Goal: Information Seeking & Learning: Learn about a topic

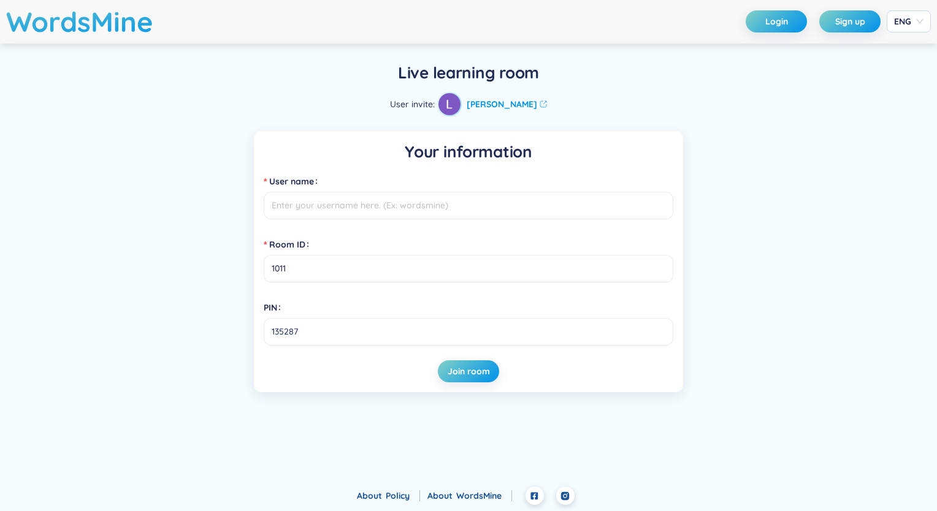
click at [356, 207] on input "User name" at bounding box center [469, 206] width 410 height 28
type input "[PERSON_NAME]"
click at [471, 369] on span "Join room" at bounding box center [469, 372] width 42 height 12
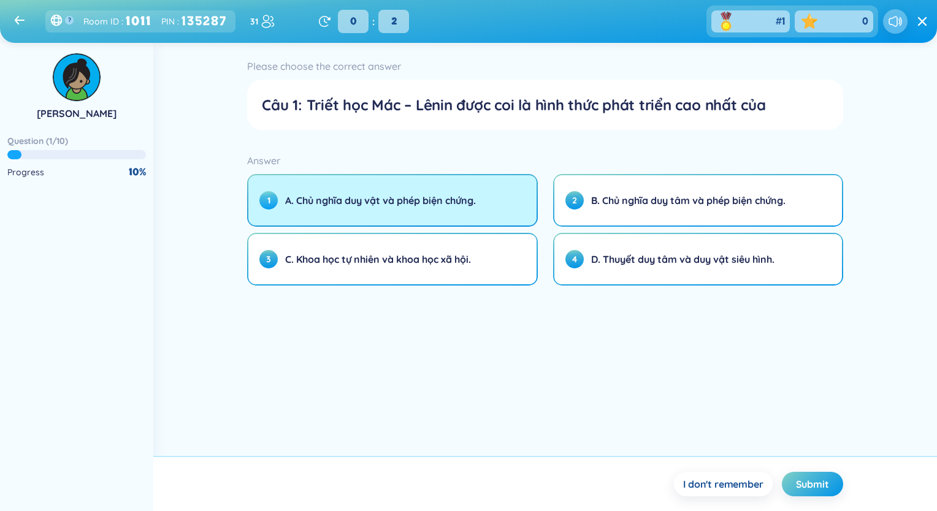
click at [497, 213] on button "1 A. Chủ nghĩa duy vật và phép biện chứng." at bounding box center [392, 200] width 288 height 50
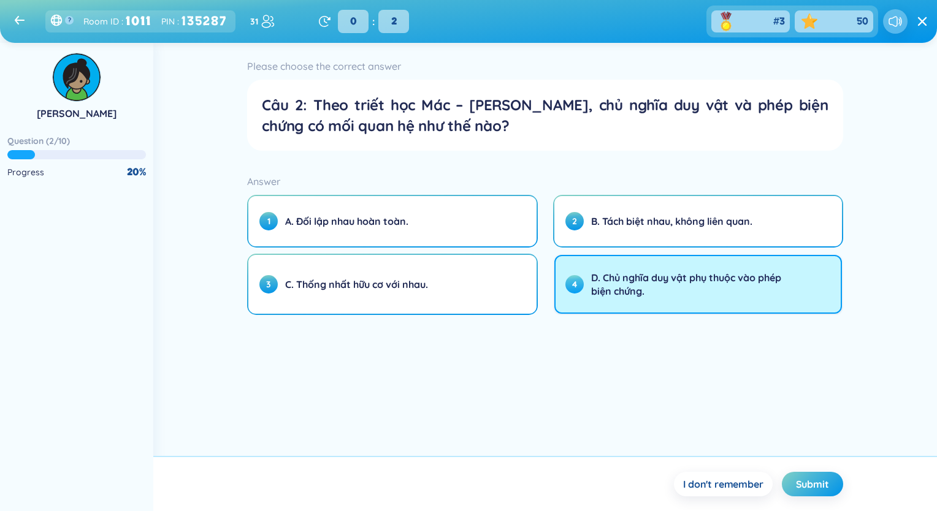
click at [574, 296] on button "4 D. Chủ nghĩa duy vật phụ thuộc vào phép biện chứng." at bounding box center [698, 284] width 288 height 59
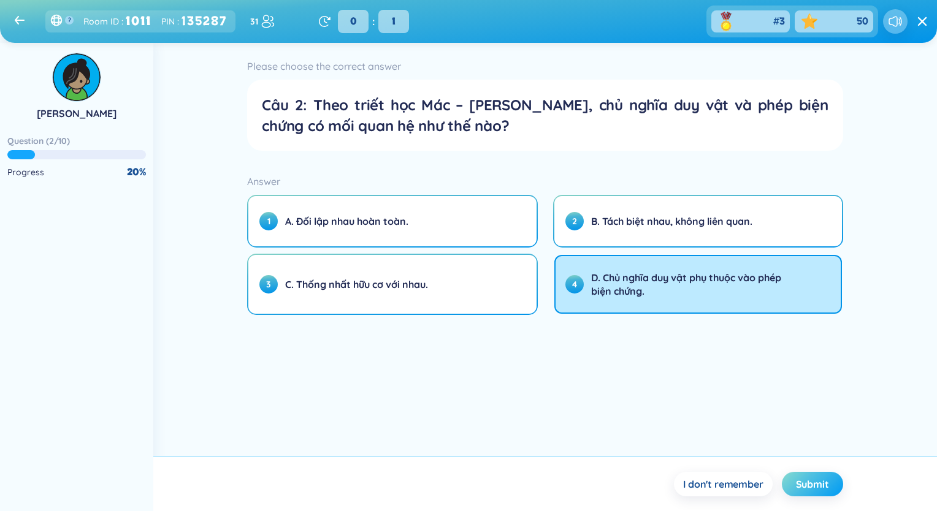
click at [821, 484] on span "Submit" at bounding box center [812, 484] width 33 height 13
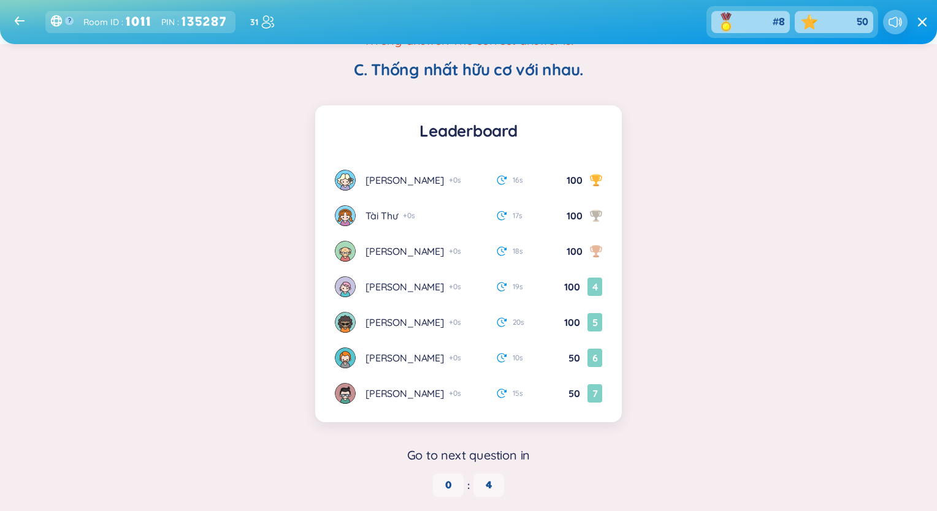
scroll to position [145, 0]
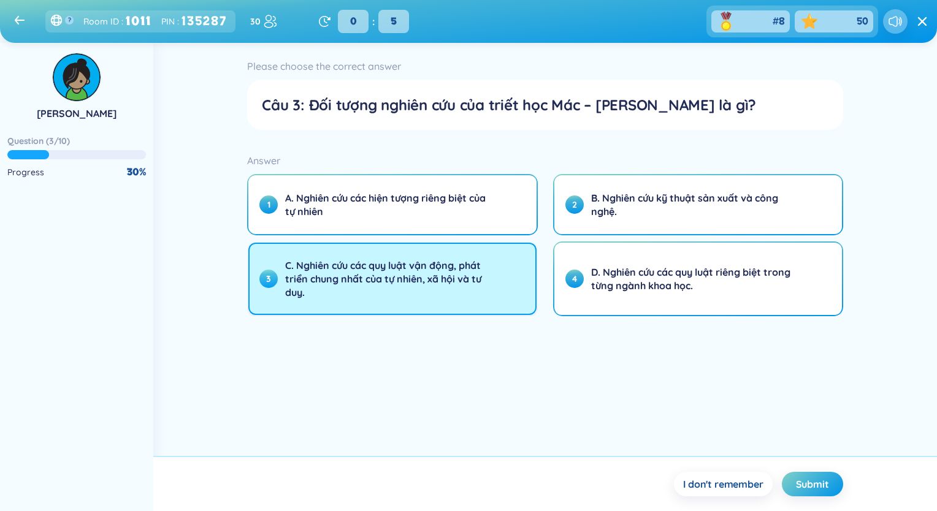
click at [408, 291] on span "C. Nghiên cứu các quy luật vận động, phát triển chung nhất của tự nhiên, xã hội…" at bounding box center [391, 279] width 213 height 40
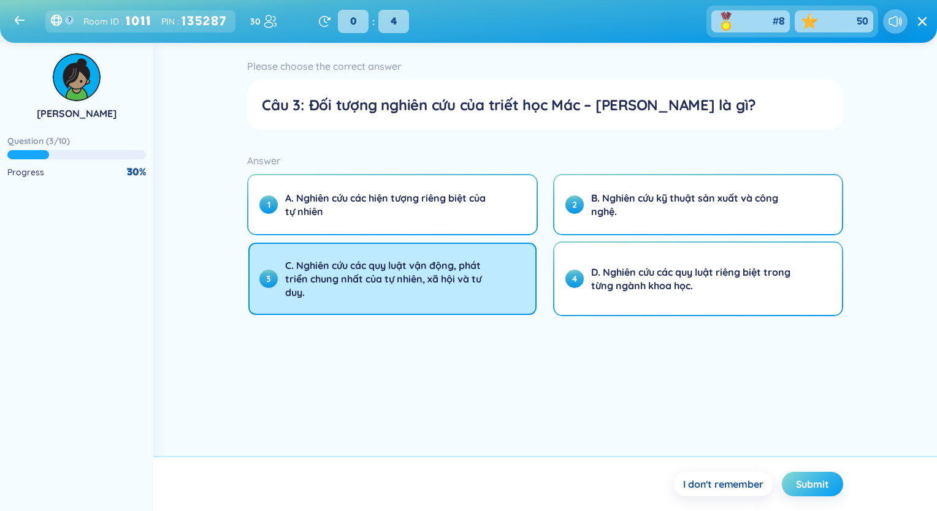
click at [826, 492] on button "Submit" at bounding box center [812, 484] width 61 height 25
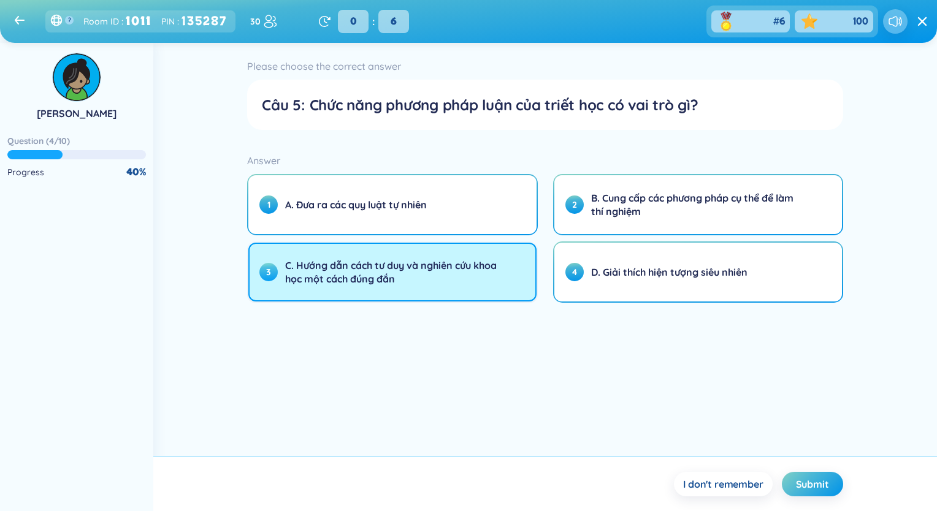
click at [492, 288] on button "3 C. Hướng dẫn cách tư duy và nghiên cứu khoa học một cách đúng đắn" at bounding box center [392, 272] width 288 height 59
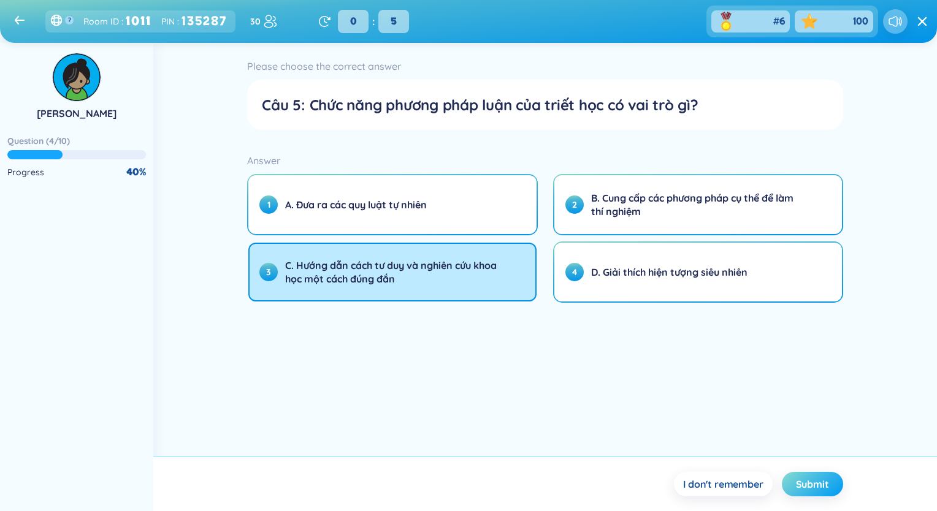
click at [803, 486] on span "Submit" at bounding box center [812, 484] width 33 height 13
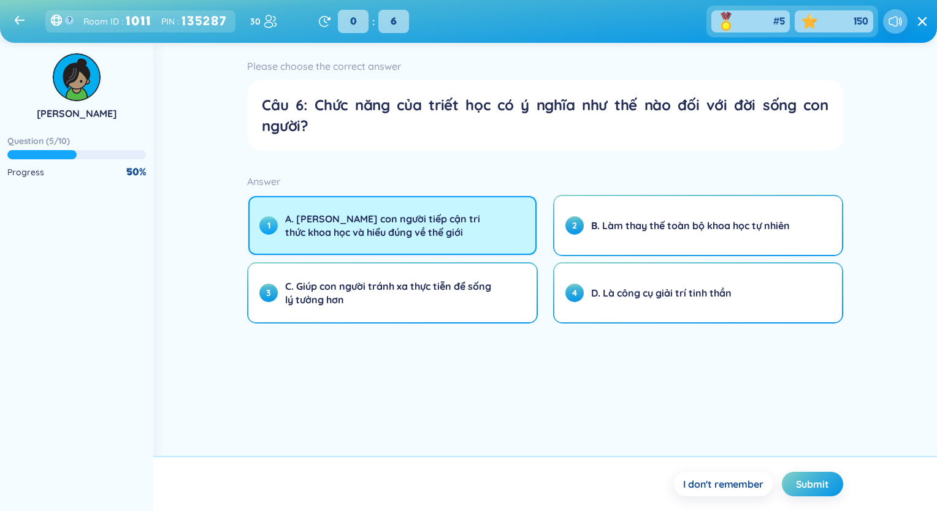
click at [513, 243] on button "1 A. [PERSON_NAME] con người tiếp cận tri thức khoa học và hiểu đúng về thế giới" at bounding box center [392, 225] width 288 height 59
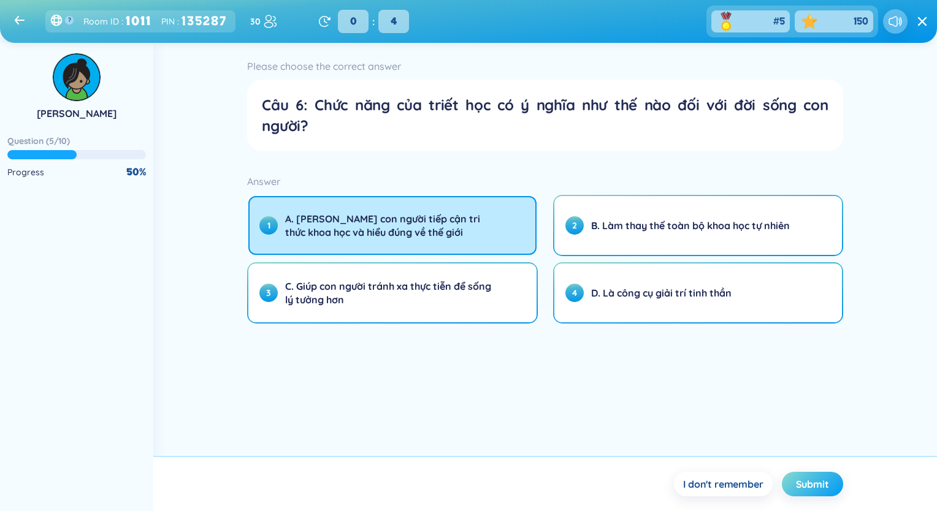
click at [807, 482] on span "Submit" at bounding box center [812, 484] width 33 height 13
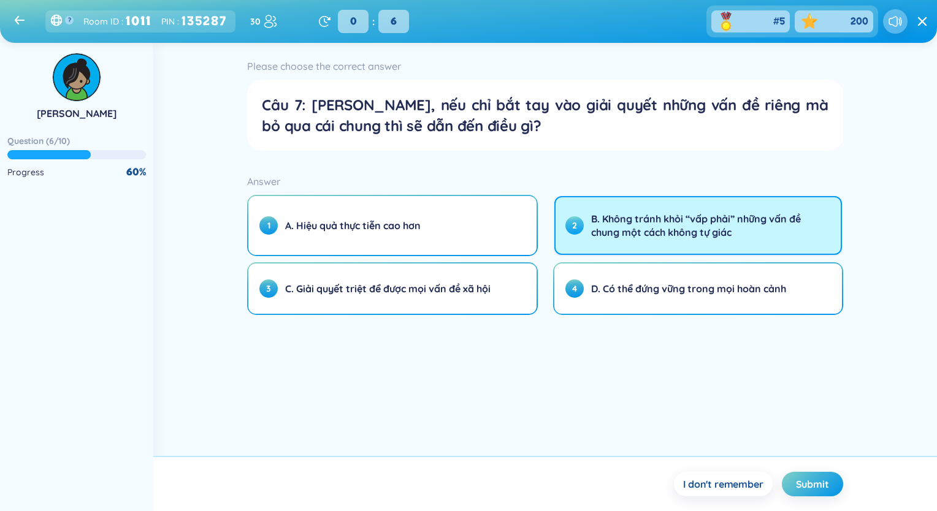
click at [657, 240] on button "2 B. Không tránh khỏi “vấp phải” những vấn đề chung một cách không tự giác" at bounding box center [698, 225] width 288 height 59
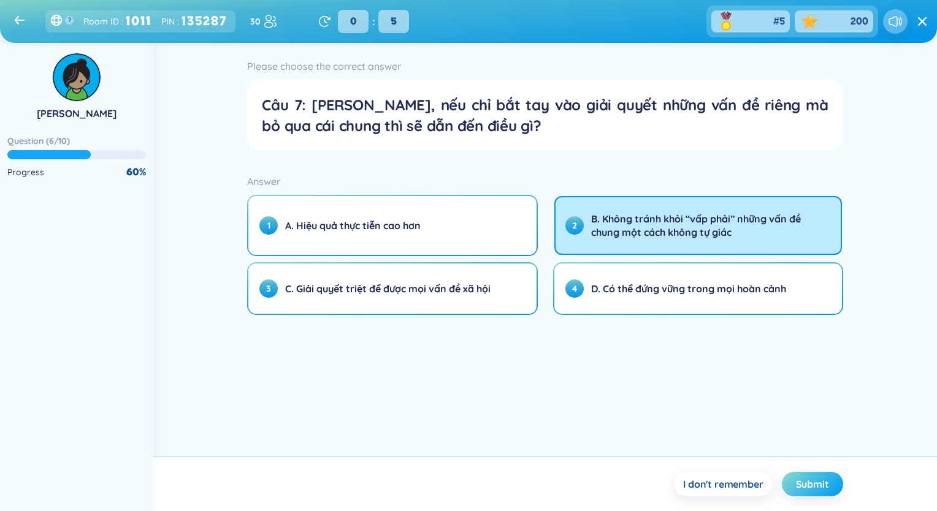
click at [812, 484] on span "Submit" at bounding box center [812, 484] width 33 height 13
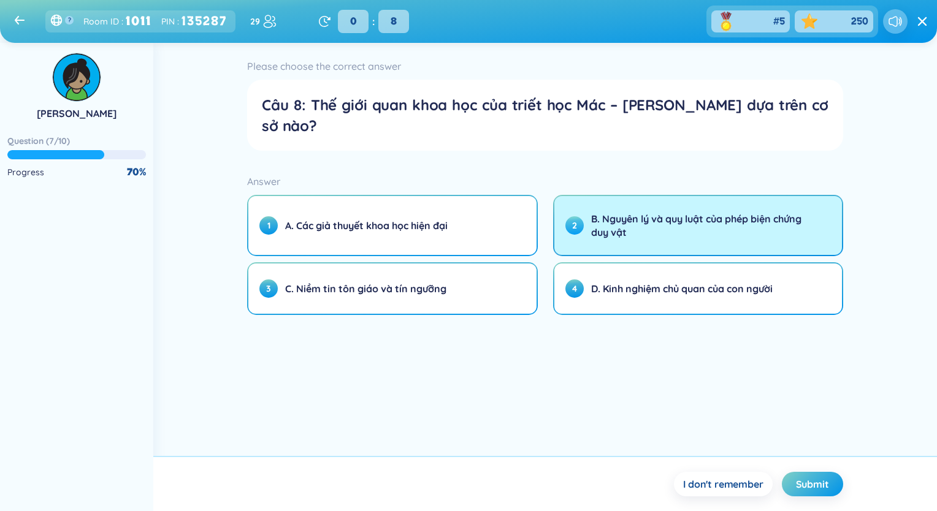
click at [653, 215] on span "B. Nguyên lý và quy luật của phép biện chứng duy vật" at bounding box center [697, 225] width 213 height 27
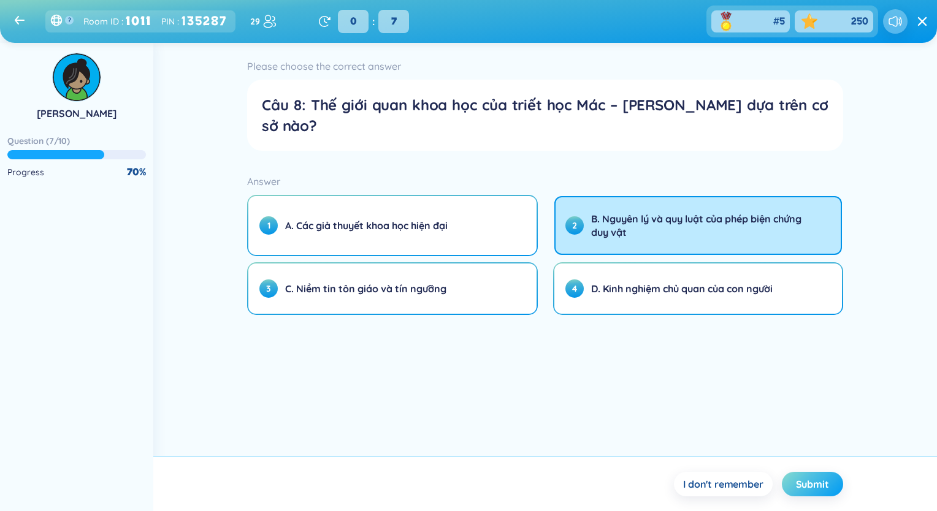
click at [802, 478] on span "Submit" at bounding box center [812, 484] width 33 height 13
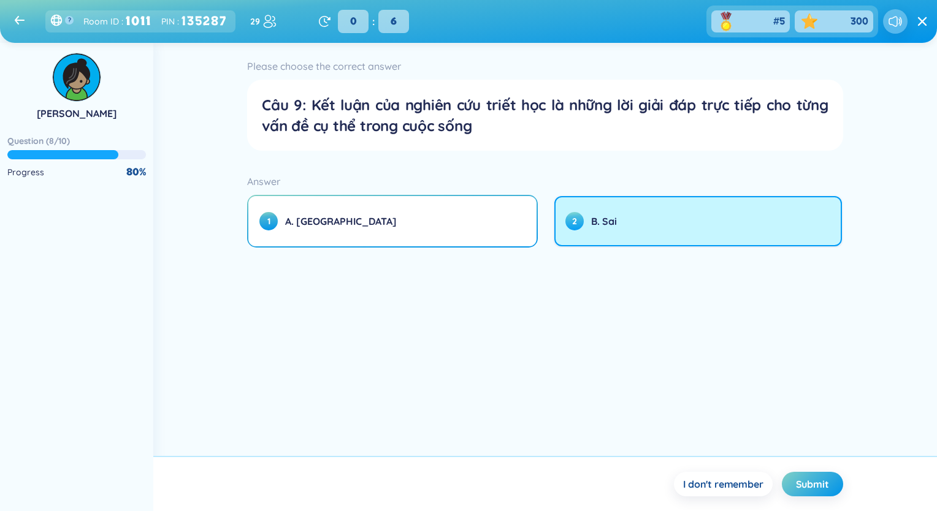
click at [607, 237] on button "2 B. Sai" at bounding box center [698, 221] width 288 height 50
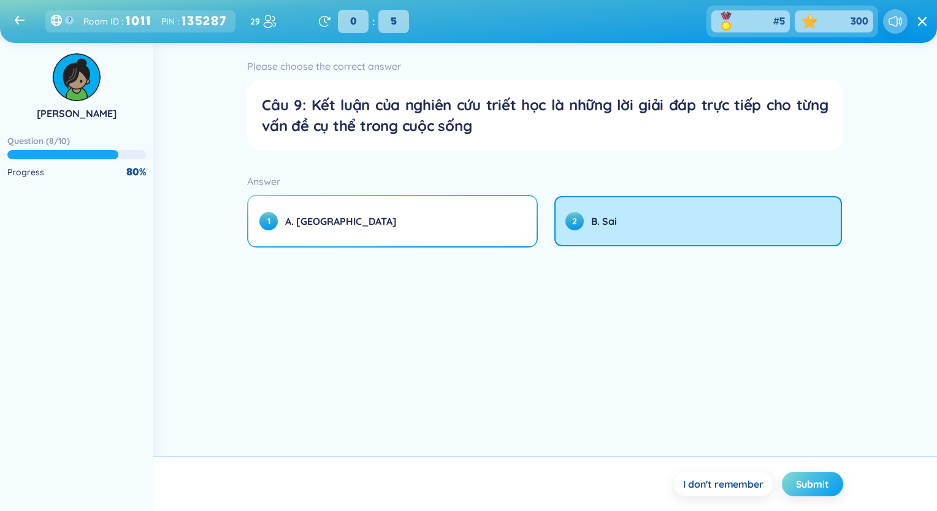
click at [829, 492] on button "Submit" at bounding box center [812, 484] width 61 height 25
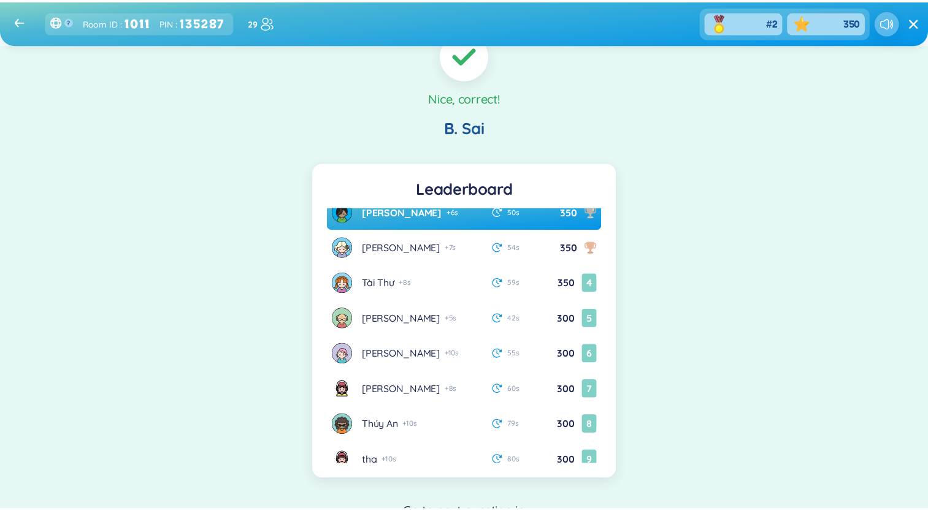
scroll to position [0, 0]
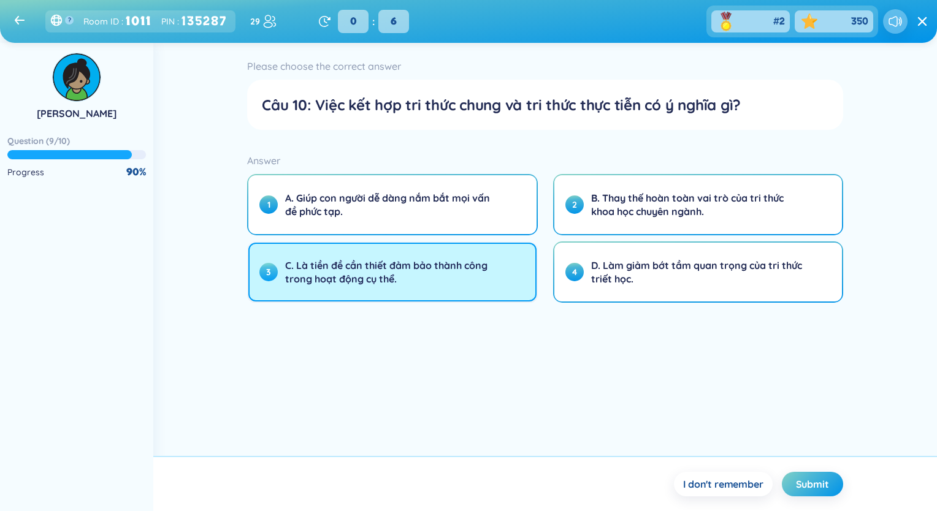
click at [438, 274] on span "C. Là tiền đề cần thiết đảm bảo thành công trong hoạt động cụ thể." at bounding box center [391, 272] width 213 height 27
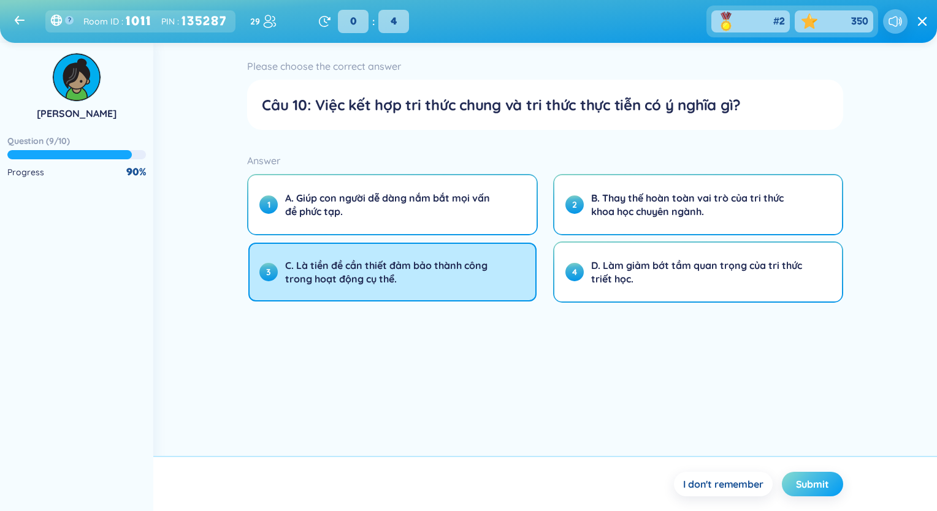
click at [814, 489] on span "Submit" at bounding box center [812, 484] width 33 height 13
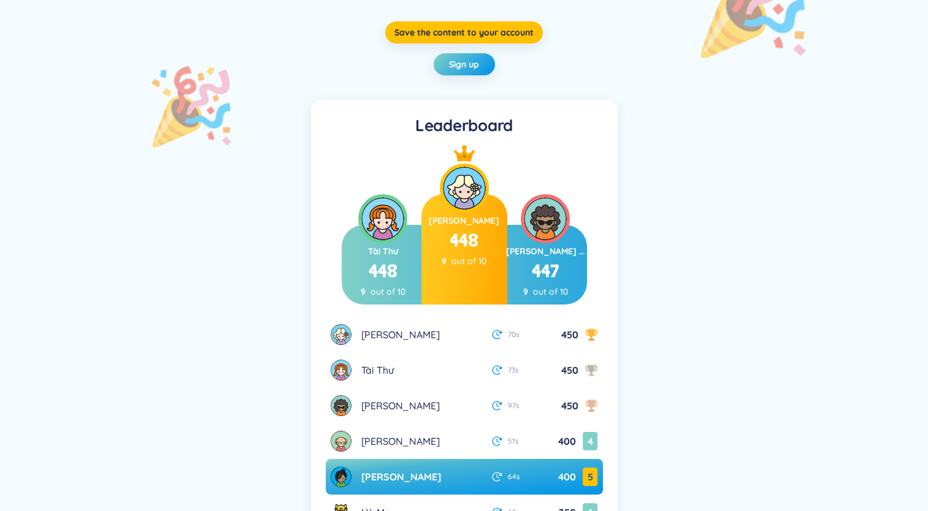
scroll to position [123, 0]
